Goal: Information Seeking & Learning: Learn about a topic

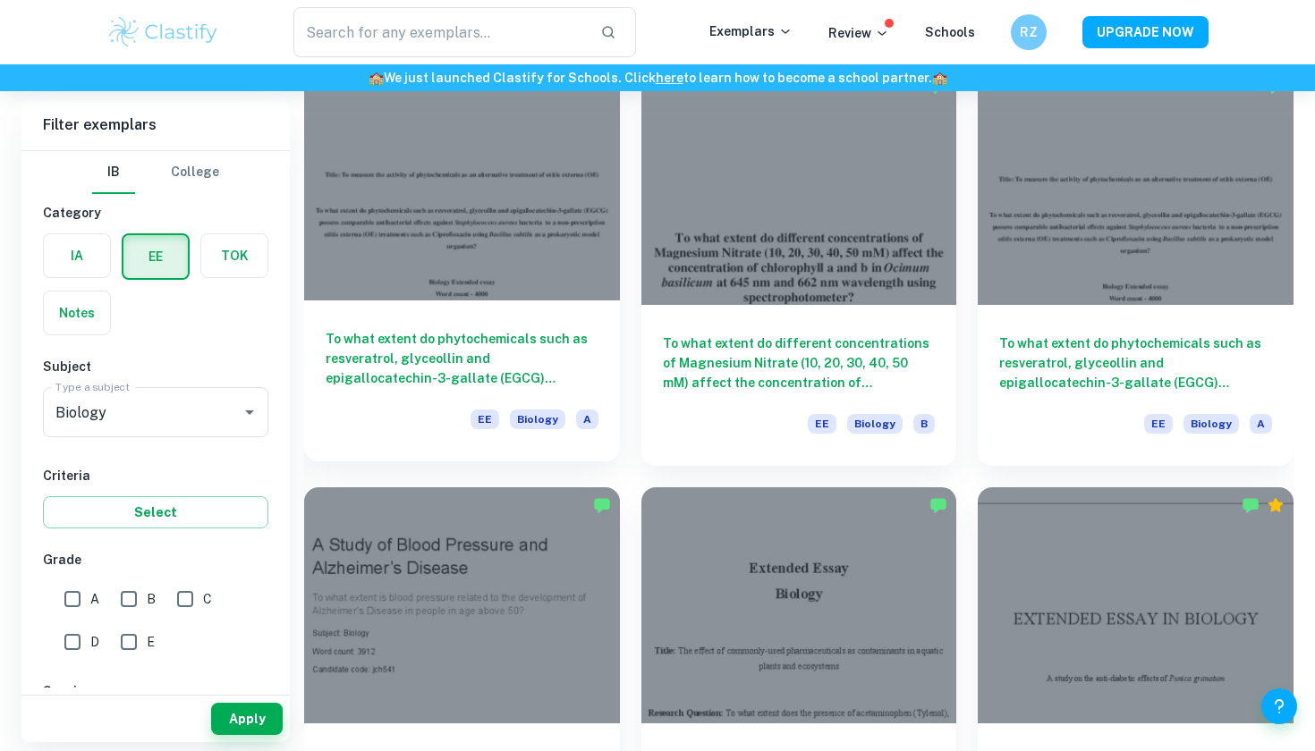
scroll to position [1493, 0]
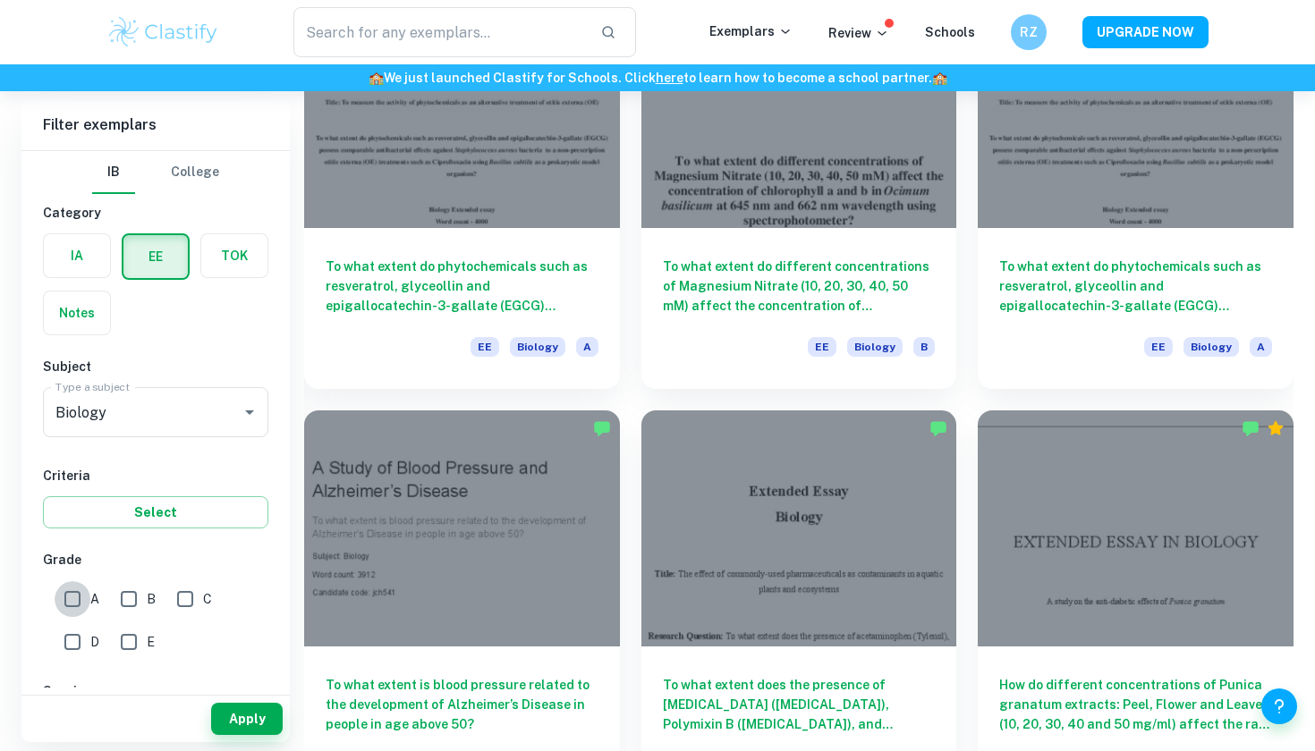
click at [71, 600] on input "A" at bounding box center [73, 599] width 36 height 36
checkbox input "true"
click at [249, 723] on button "Apply" at bounding box center [247, 719] width 72 height 32
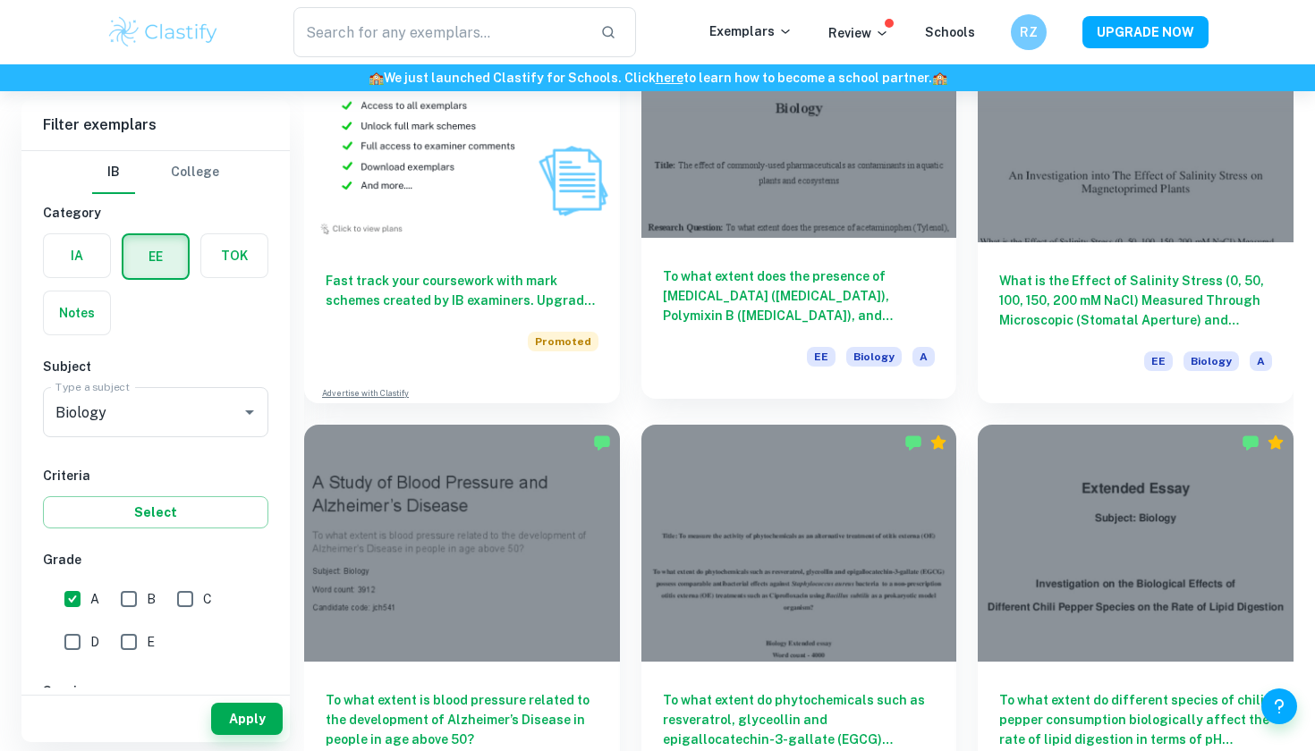
scroll to position [1061, 0]
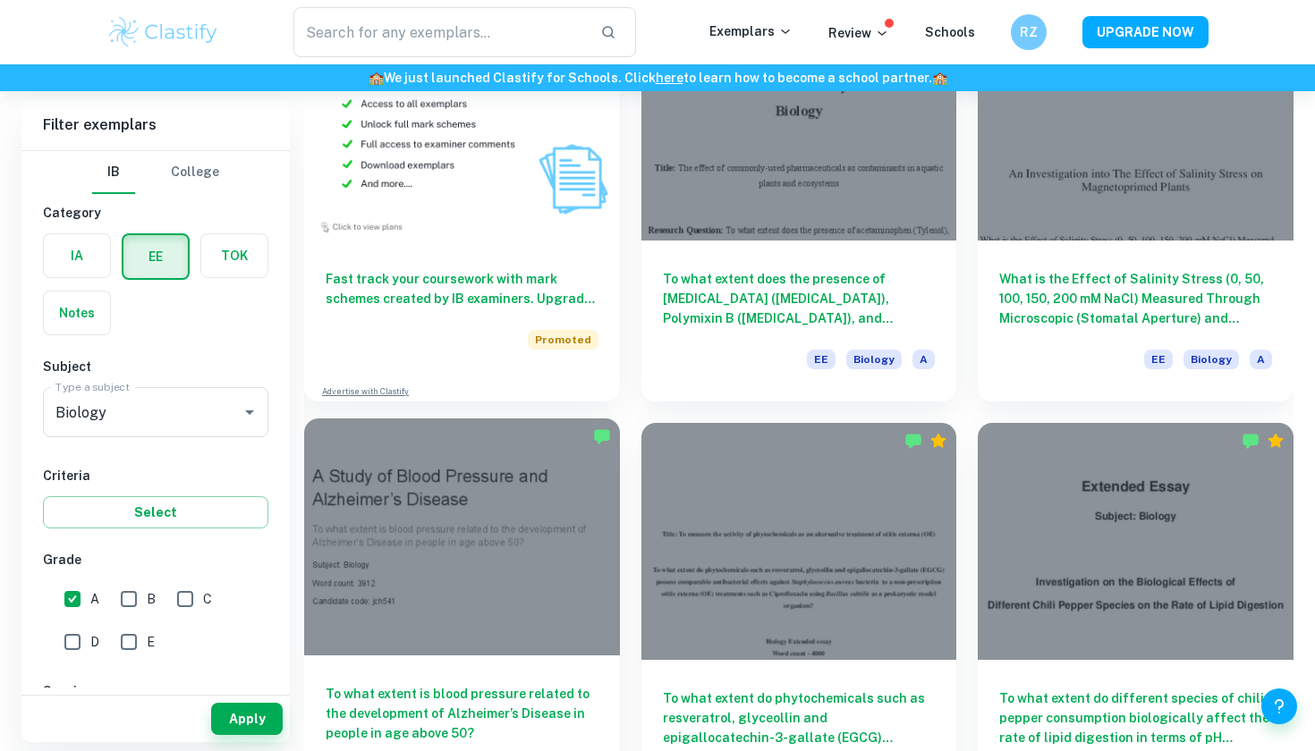
click at [412, 597] on div at bounding box center [462, 537] width 316 height 236
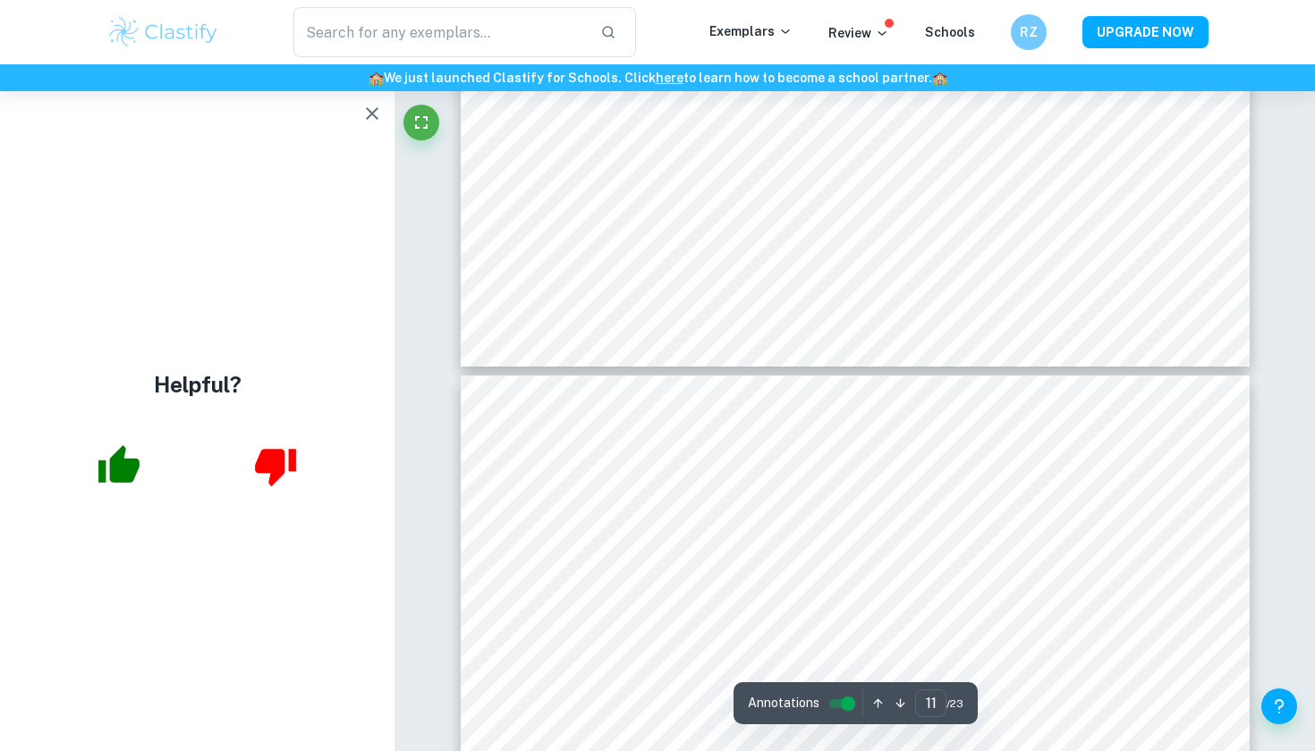
scroll to position [11376, 0]
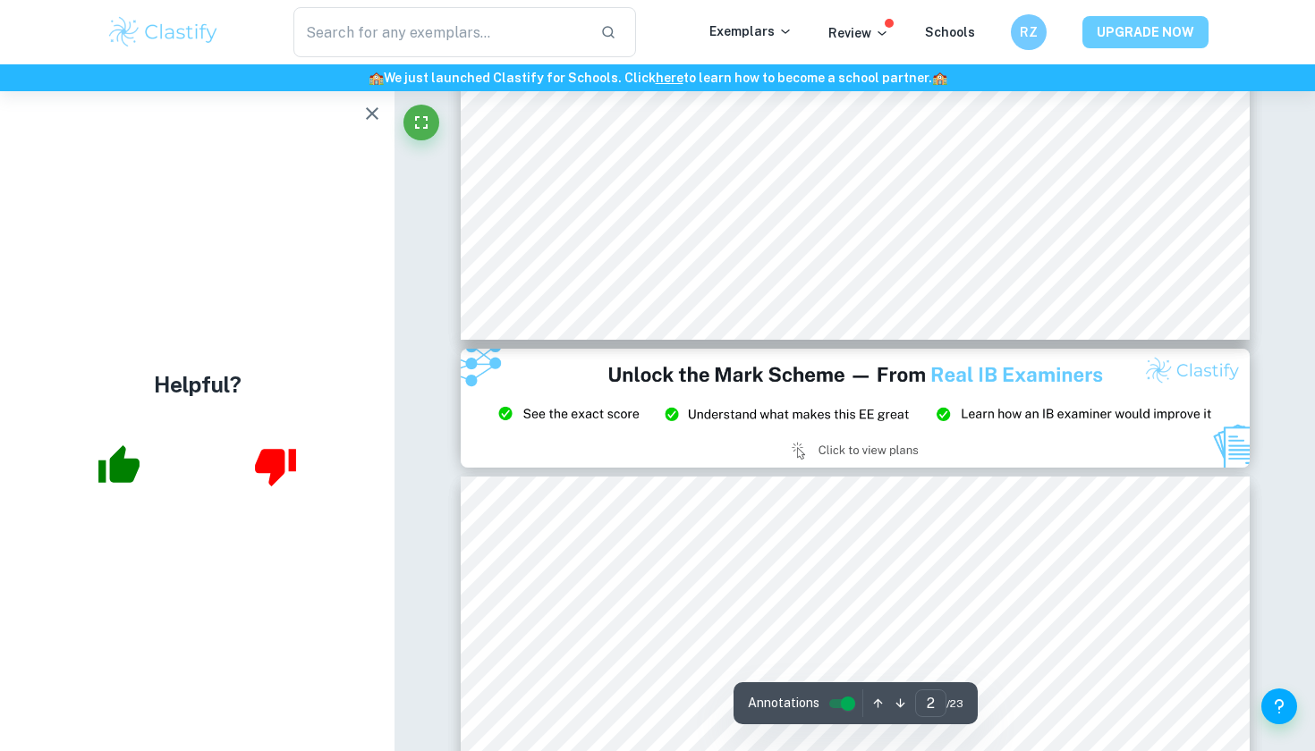
type input "1"
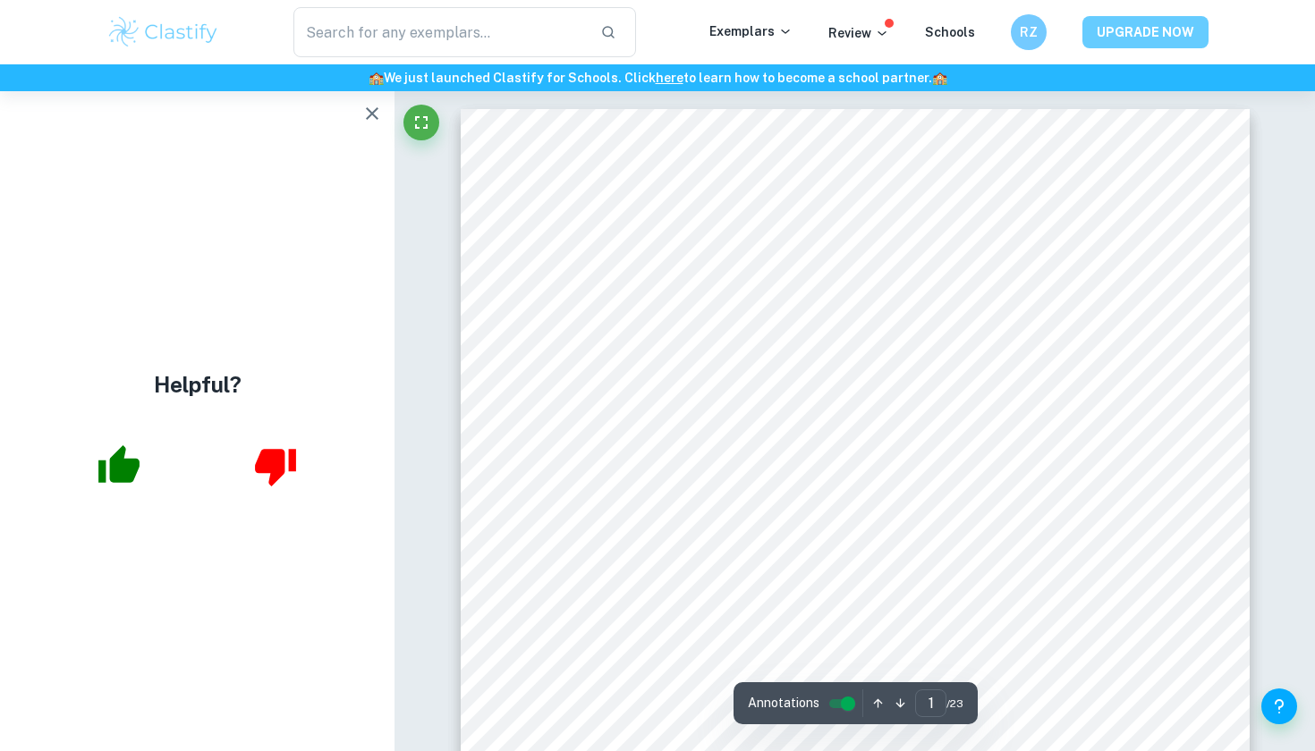
scroll to position [0, 0]
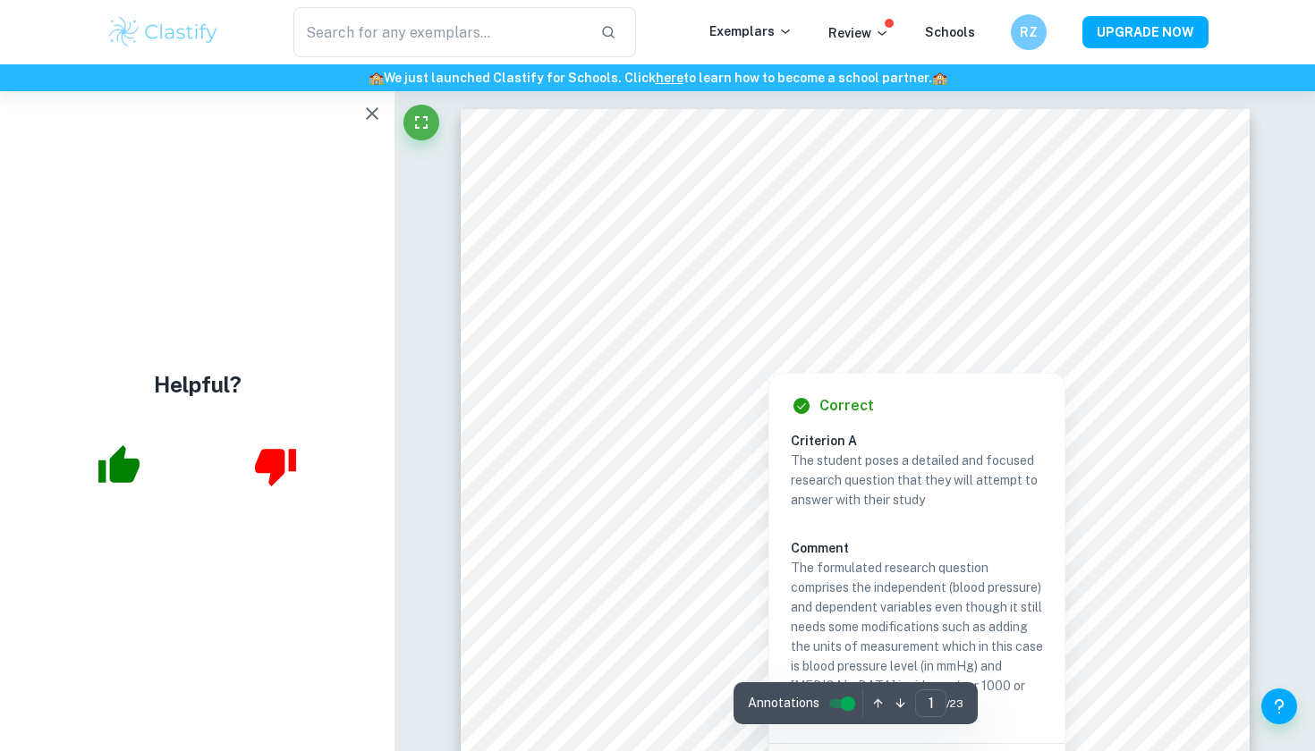
click at [880, 358] on div at bounding box center [768, 356] width 425 height 26
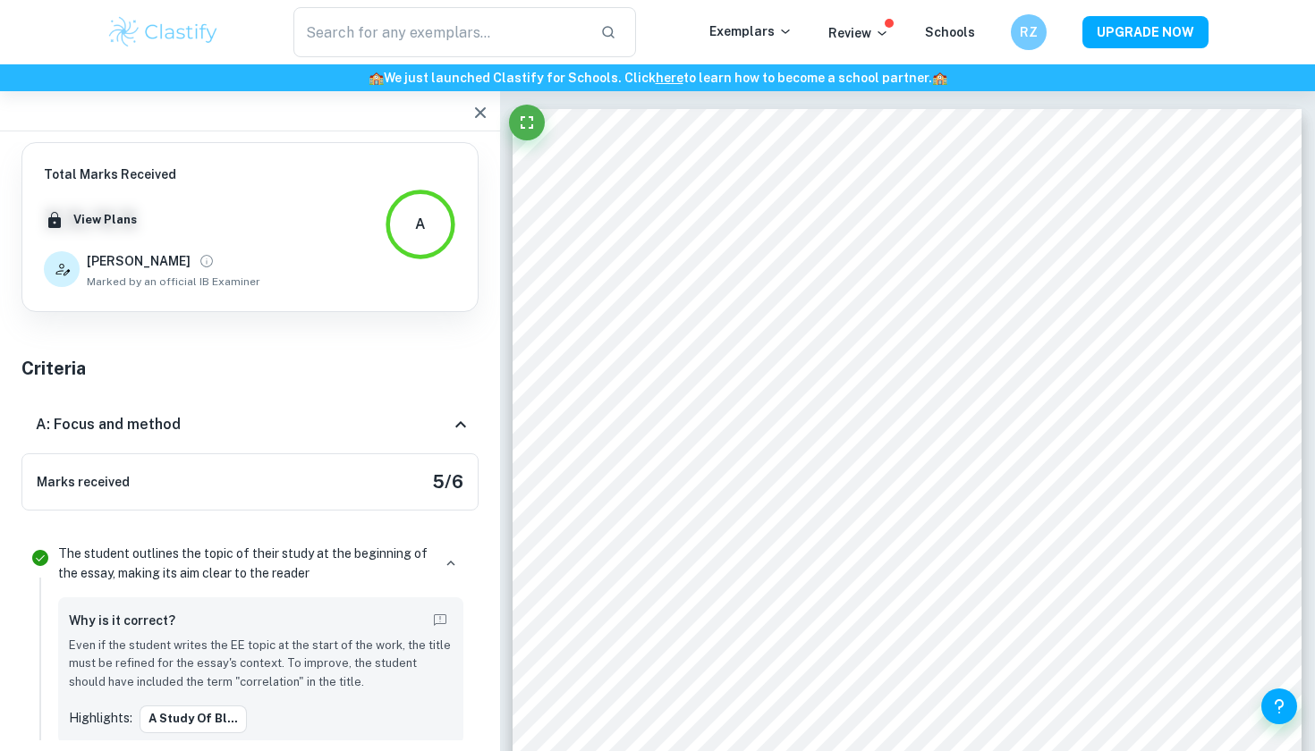
click at [135, 281] on span "Marked by an official IB Examiner" at bounding box center [174, 282] width 174 height 16
click at [159, 301] on div "Total Marks Received XX / XX View Plans [PERSON_NAME] Marked by an official IB …" at bounding box center [249, 227] width 457 height 170
click at [198, 310] on div "Total Marks Received XX / XX View Plans [PERSON_NAME] Marked by an official IB …" at bounding box center [249, 227] width 457 height 170
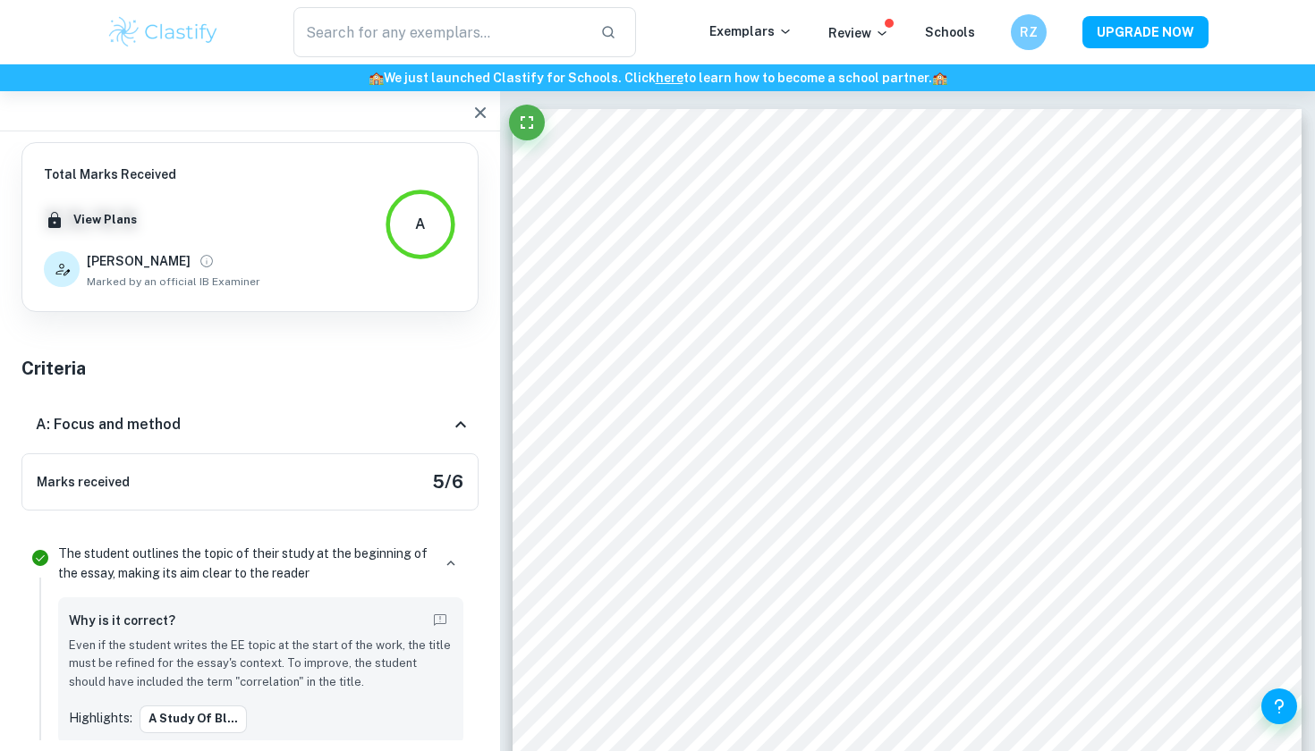
click at [191, 272] on div "[PERSON_NAME]" at bounding box center [174, 261] width 174 height 25
click at [329, 485] on div "Marks received 5 / 6" at bounding box center [249, 482] width 457 height 57
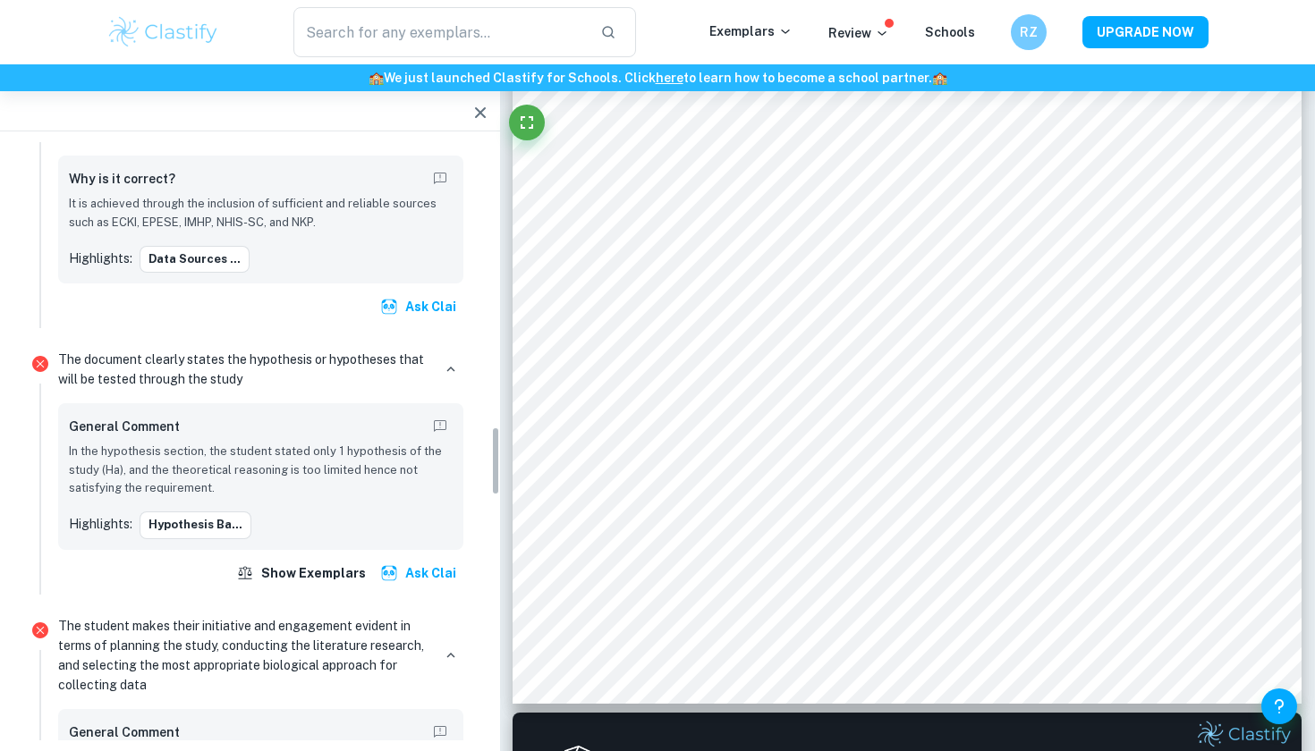
scroll to position [2481, 0]
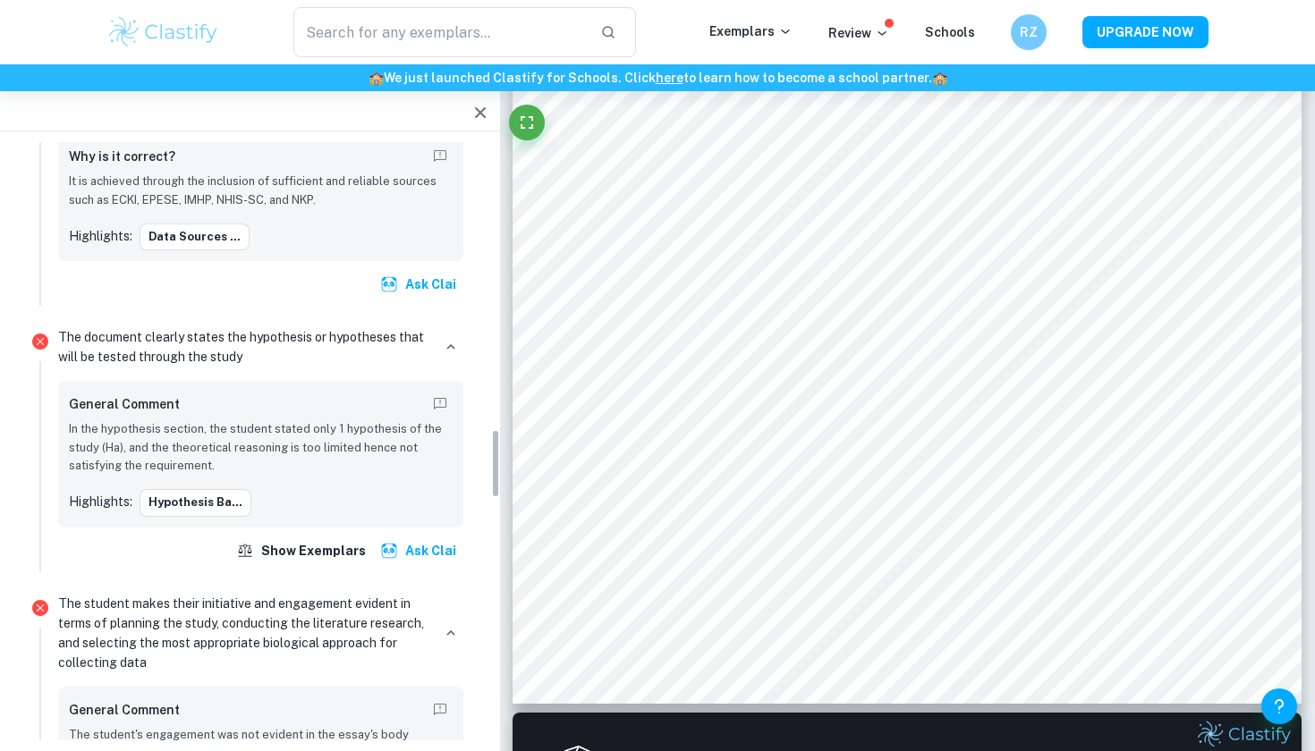
click at [219, 429] on p "In the hypothesis section, the student stated only 1 hypothesis of the study (H…" at bounding box center [261, 447] width 384 height 55
click at [219, 444] on div "General Comment In the hypothesis section, the student stated only 1 hypothesis…" at bounding box center [261, 454] width 384 height 125
click at [220, 489] on button "Hypothesis Ba..." at bounding box center [196, 502] width 112 height 27
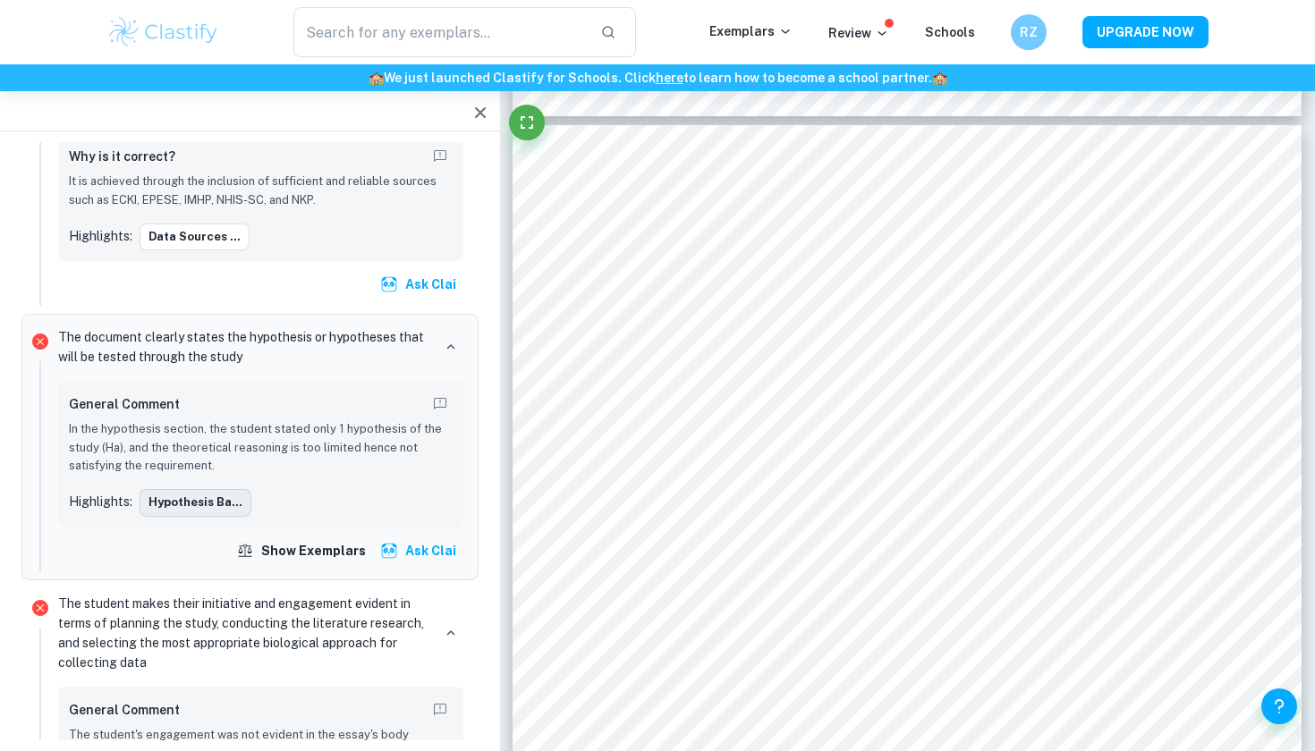
type input "9"
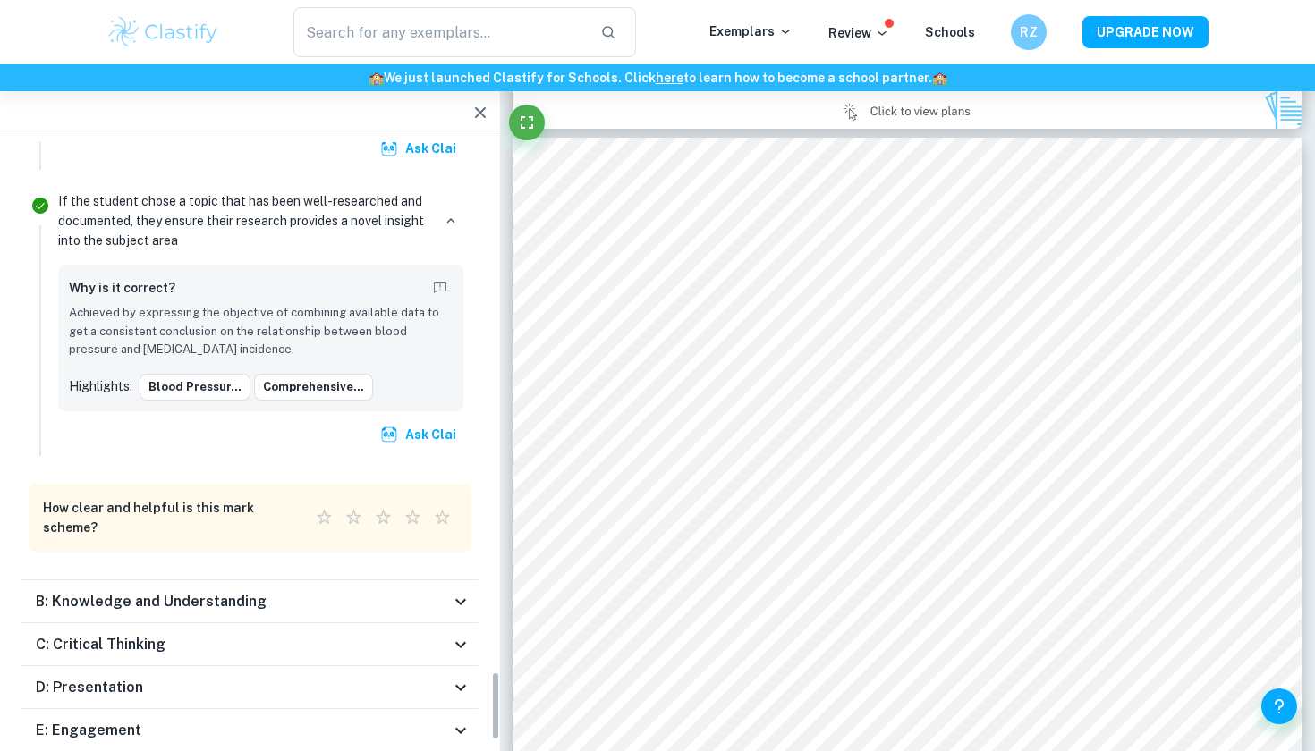
scroll to position [4568, 0]
